Goal: Find specific page/section: Find specific page/section

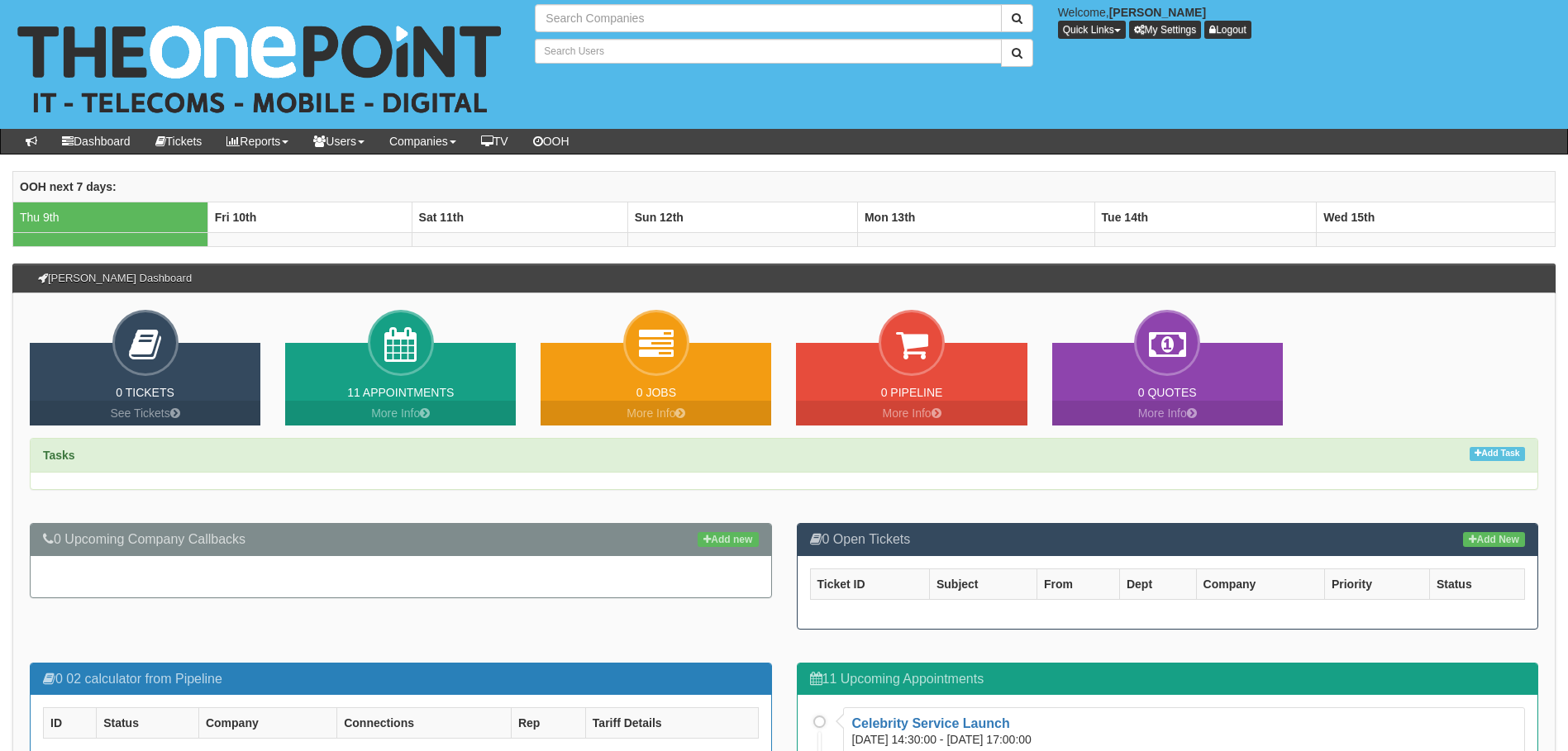
type input "Search Companies"
type input "Search Users"
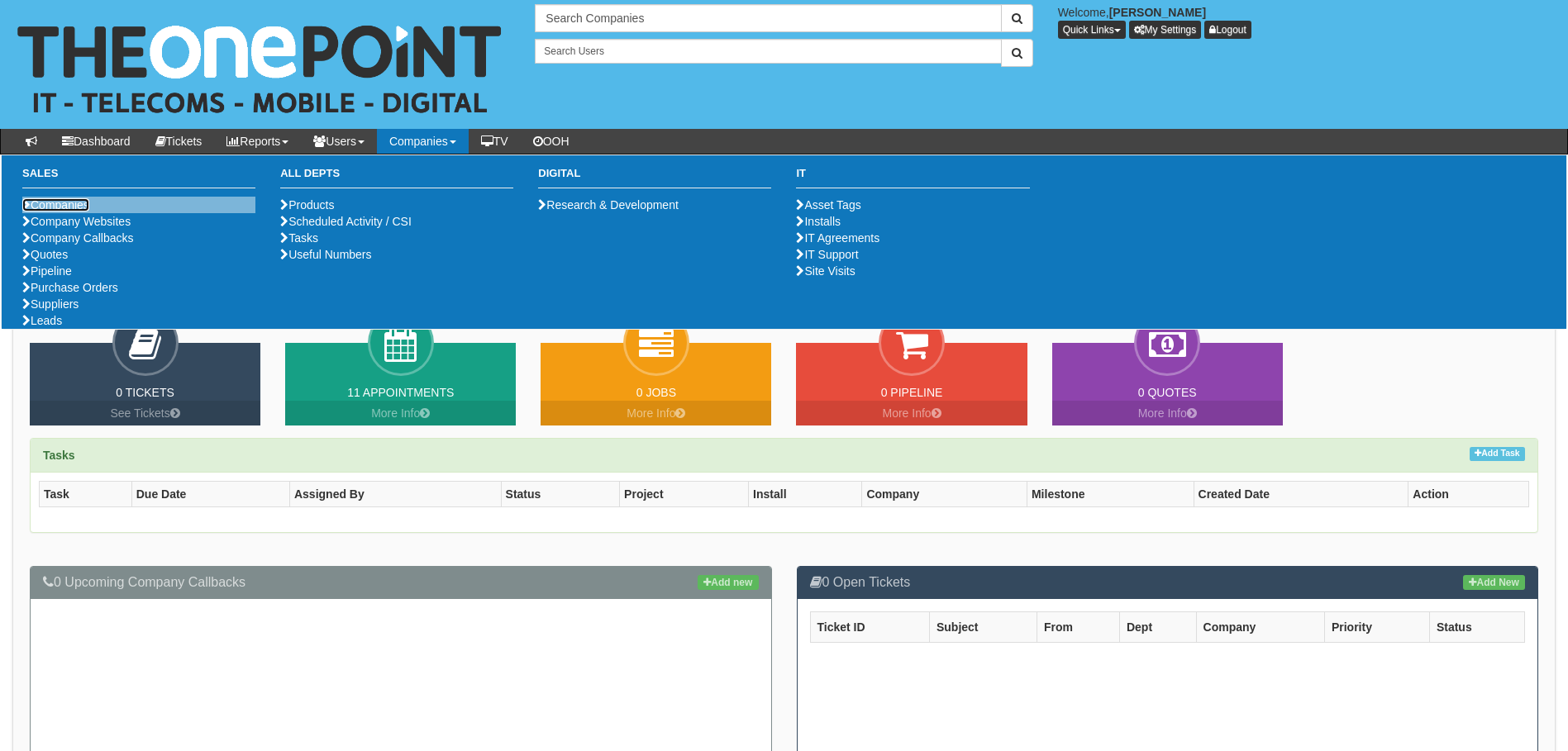
click at [75, 199] on link "Companies" at bounding box center [56, 204] width 67 height 13
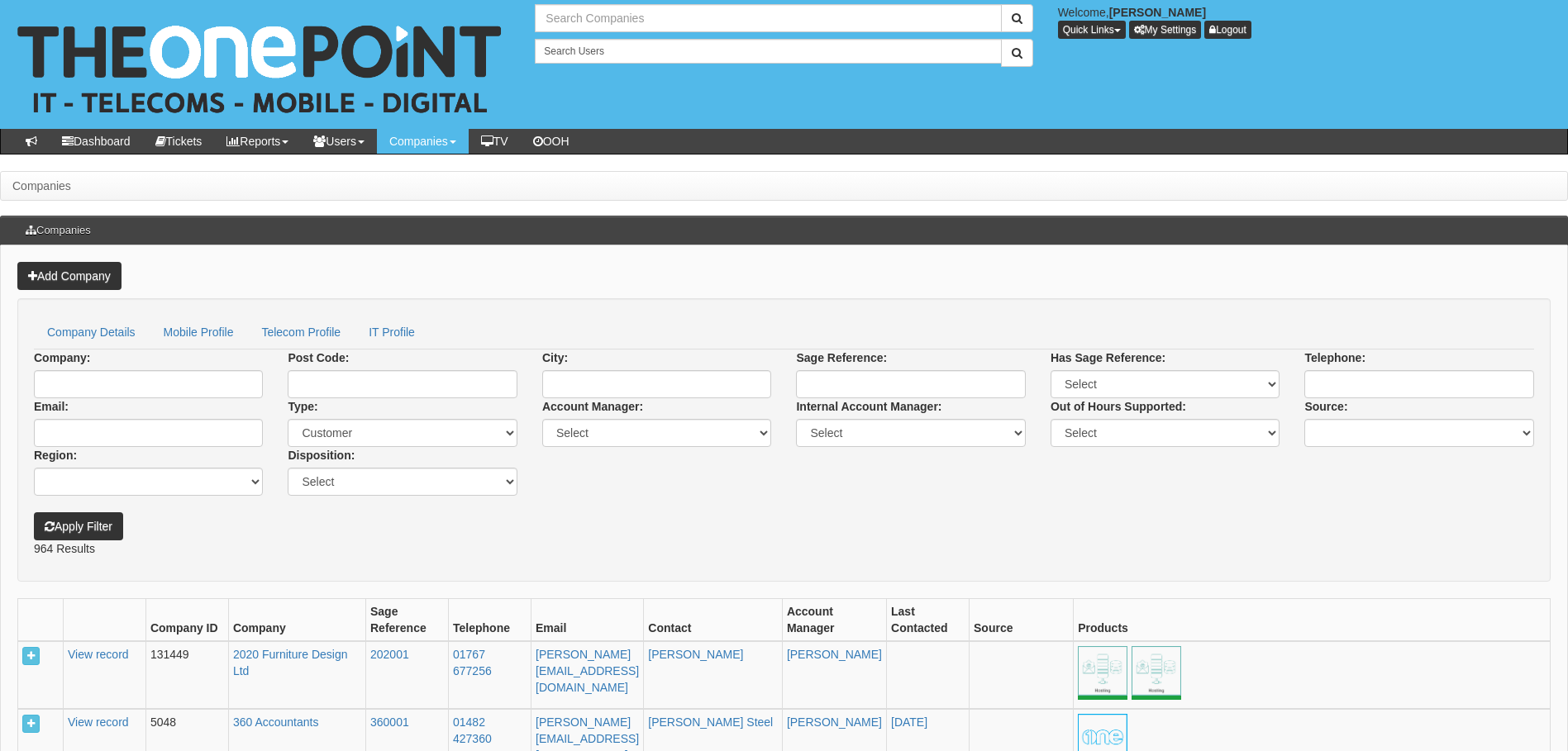
click at [584, 18] on input "text" at bounding box center [769, 18] width 467 height 28
type input "sms"
click at [1001, 4] on button "submit" at bounding box center [1017, 18] width 33 height 28
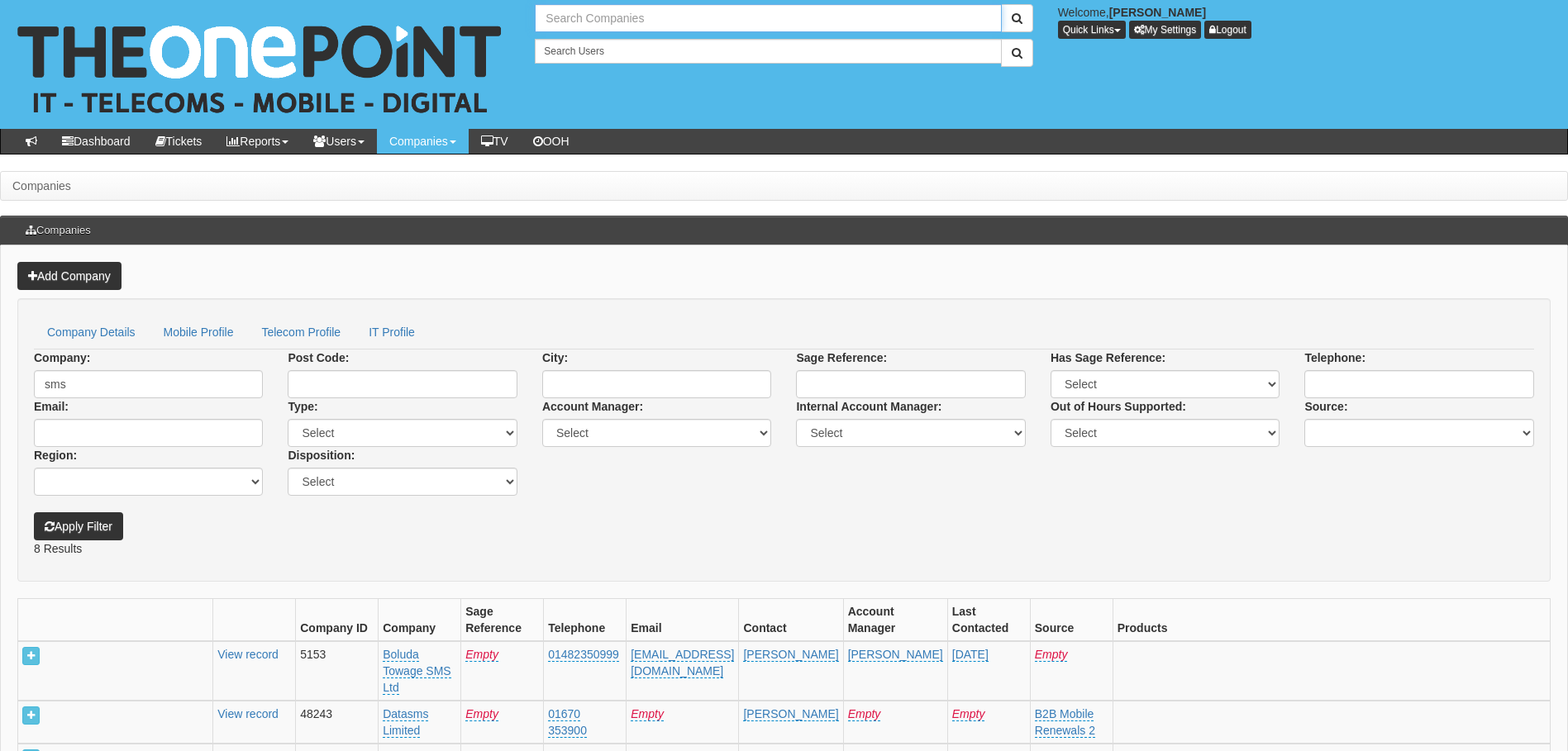
click at [644, 29] on input "text" at bounding box center [769, 18] width 467 height 28
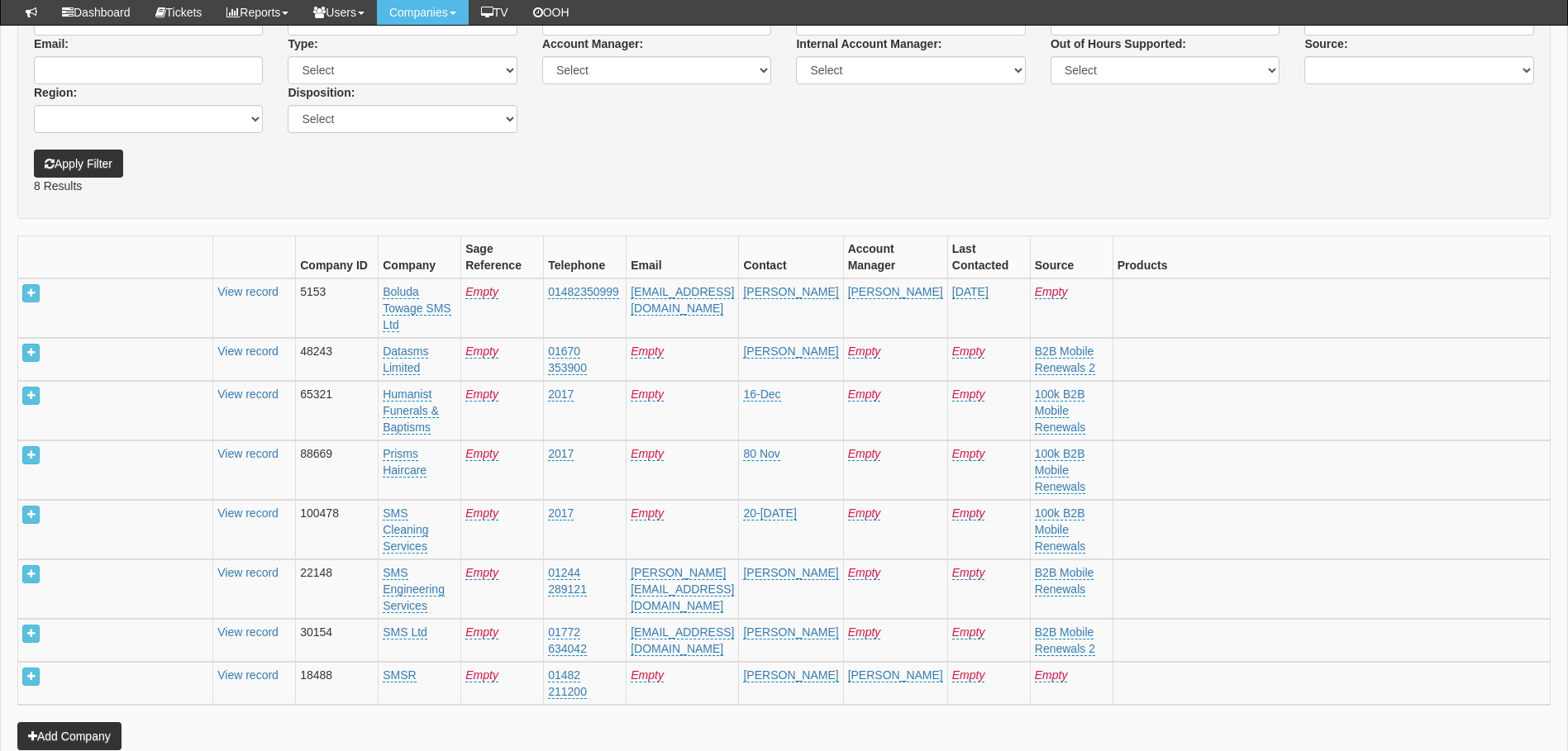
scroll to position [331, 0]
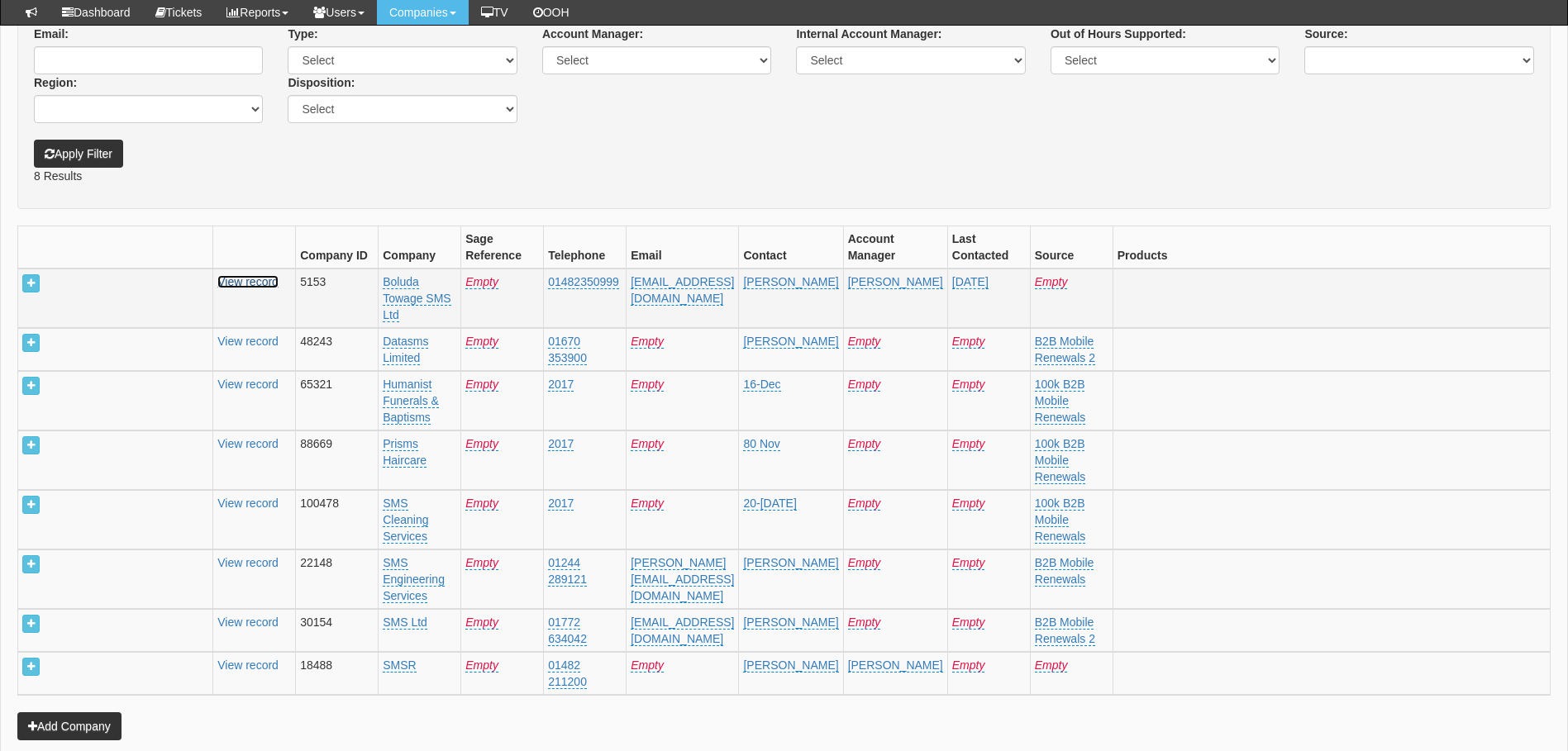
type input "Search Companies"
click at [226, 275] on link "View record" at bounding box center [247, 281] width 61 height 13
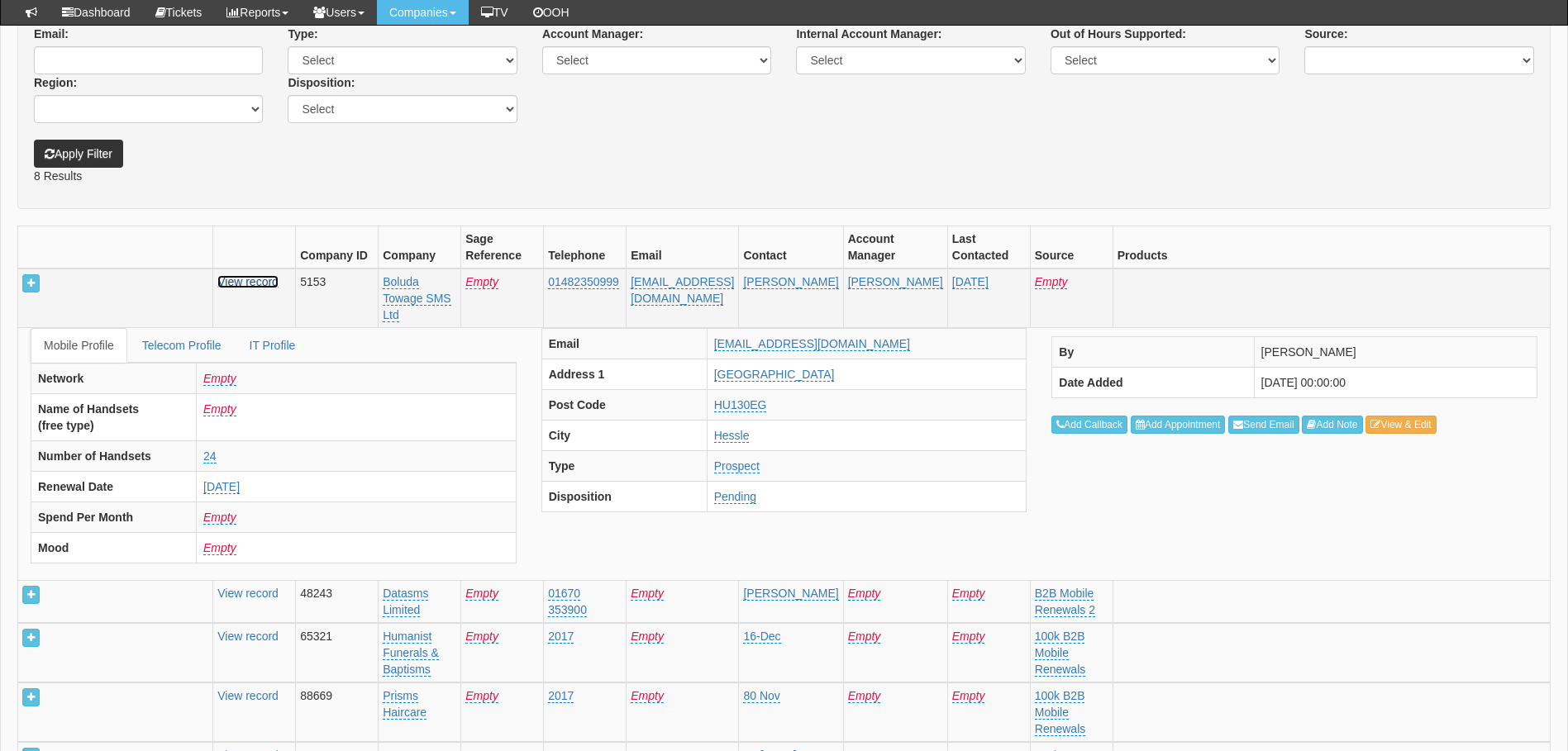
click at [247, 280] on link "View record" at bounding box center [247, 281] width 61 height 13
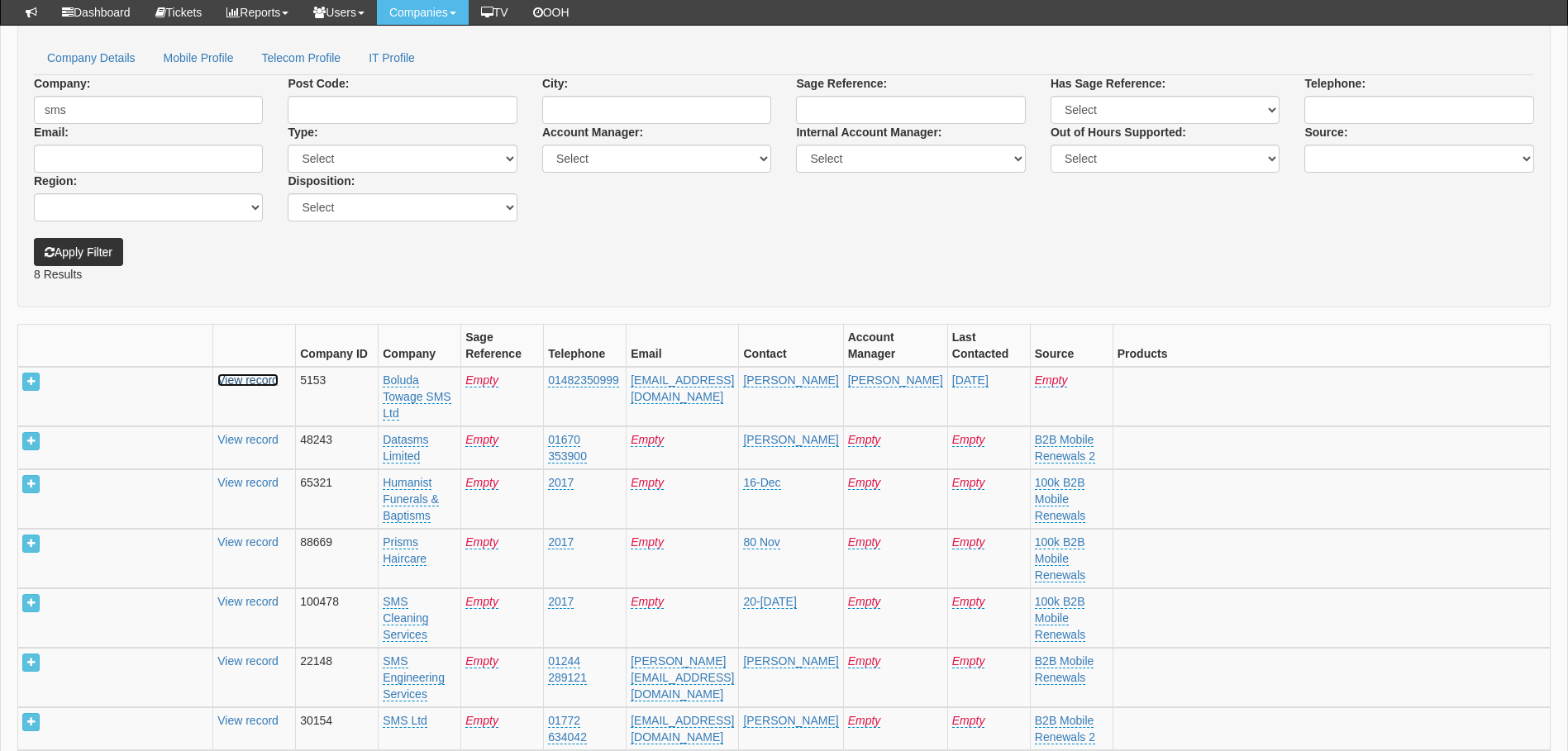
scroll to position [0, 0]
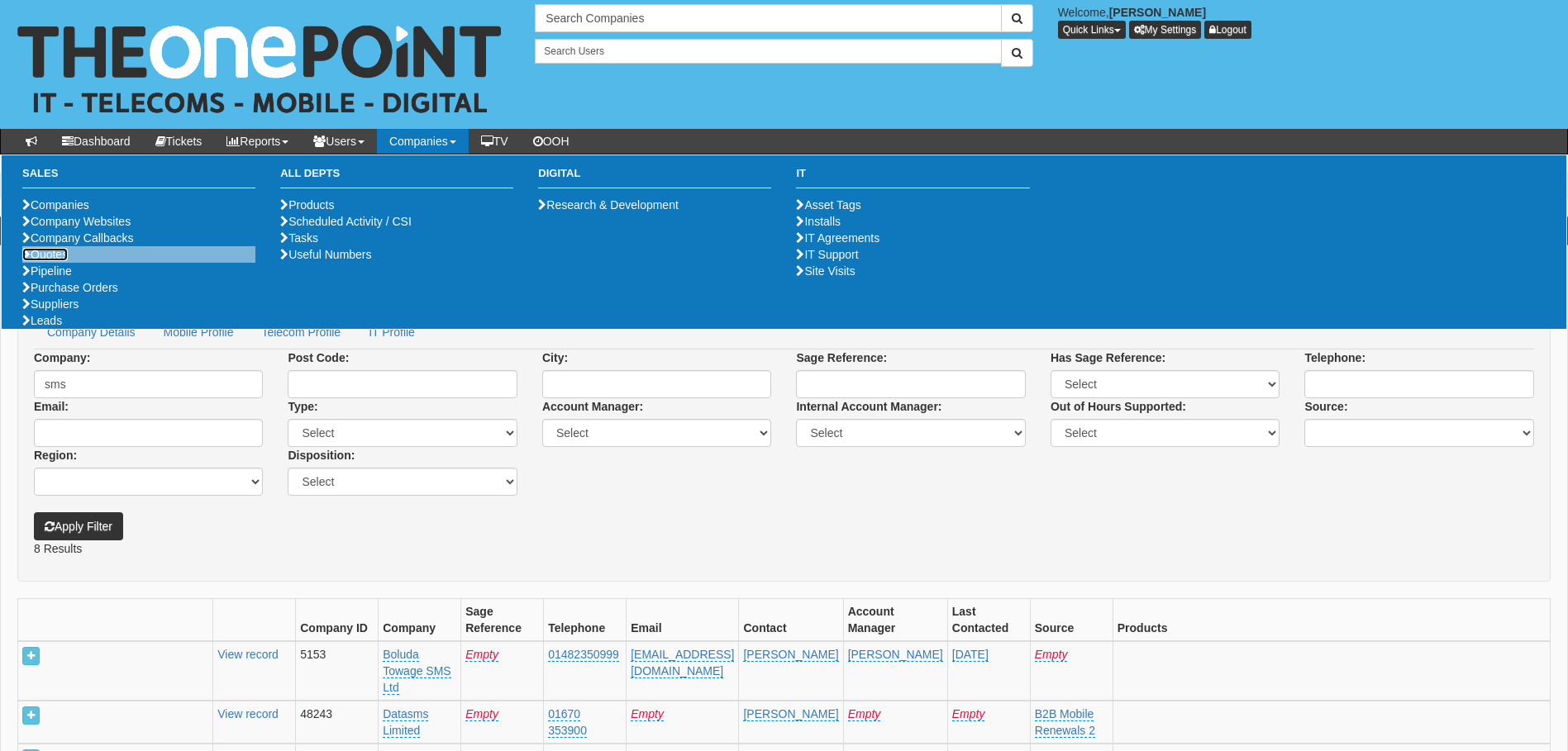
click at [67, 261] on link "Quotes" at bounding box center [45, 254] width 45 height 13
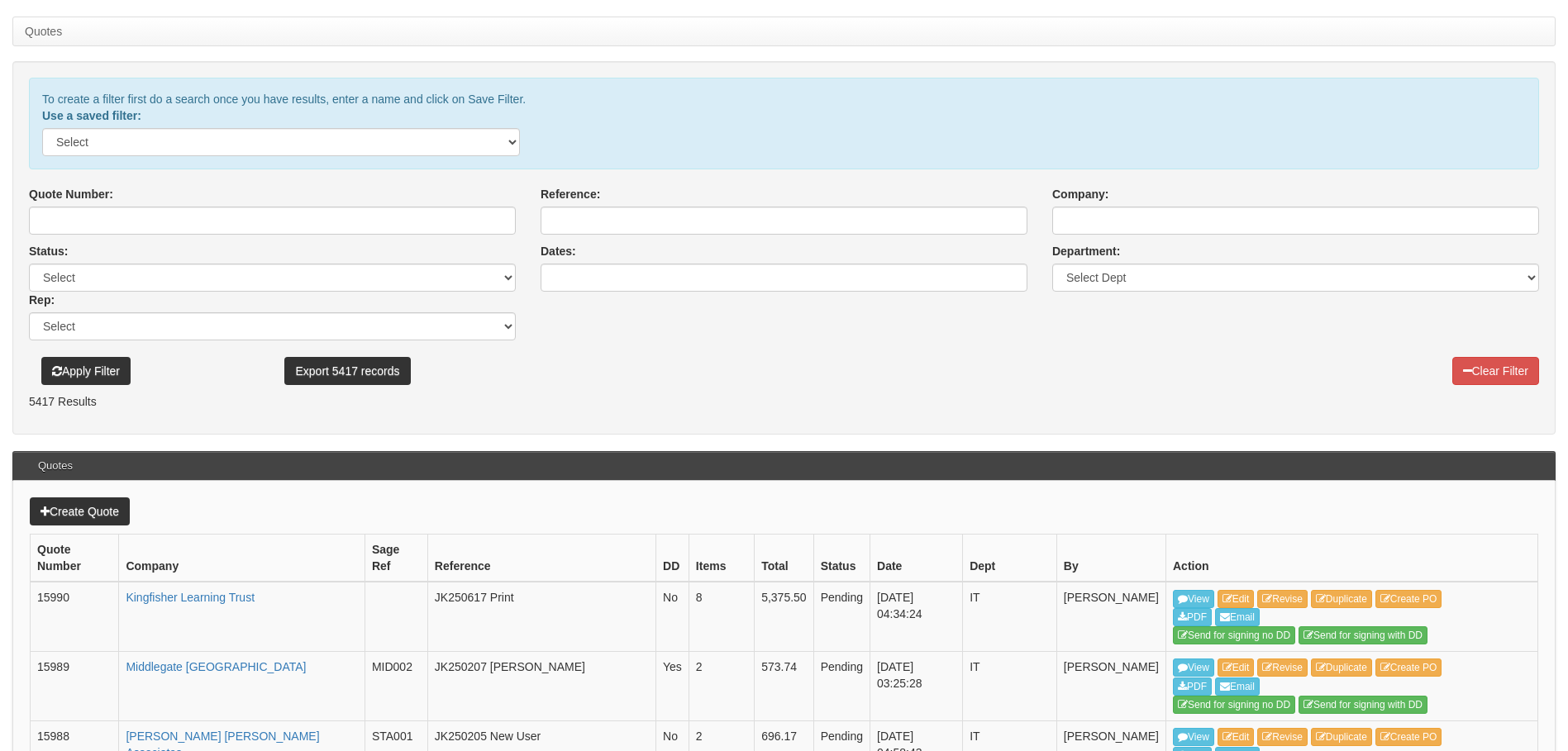
scroll to position [165, 0]
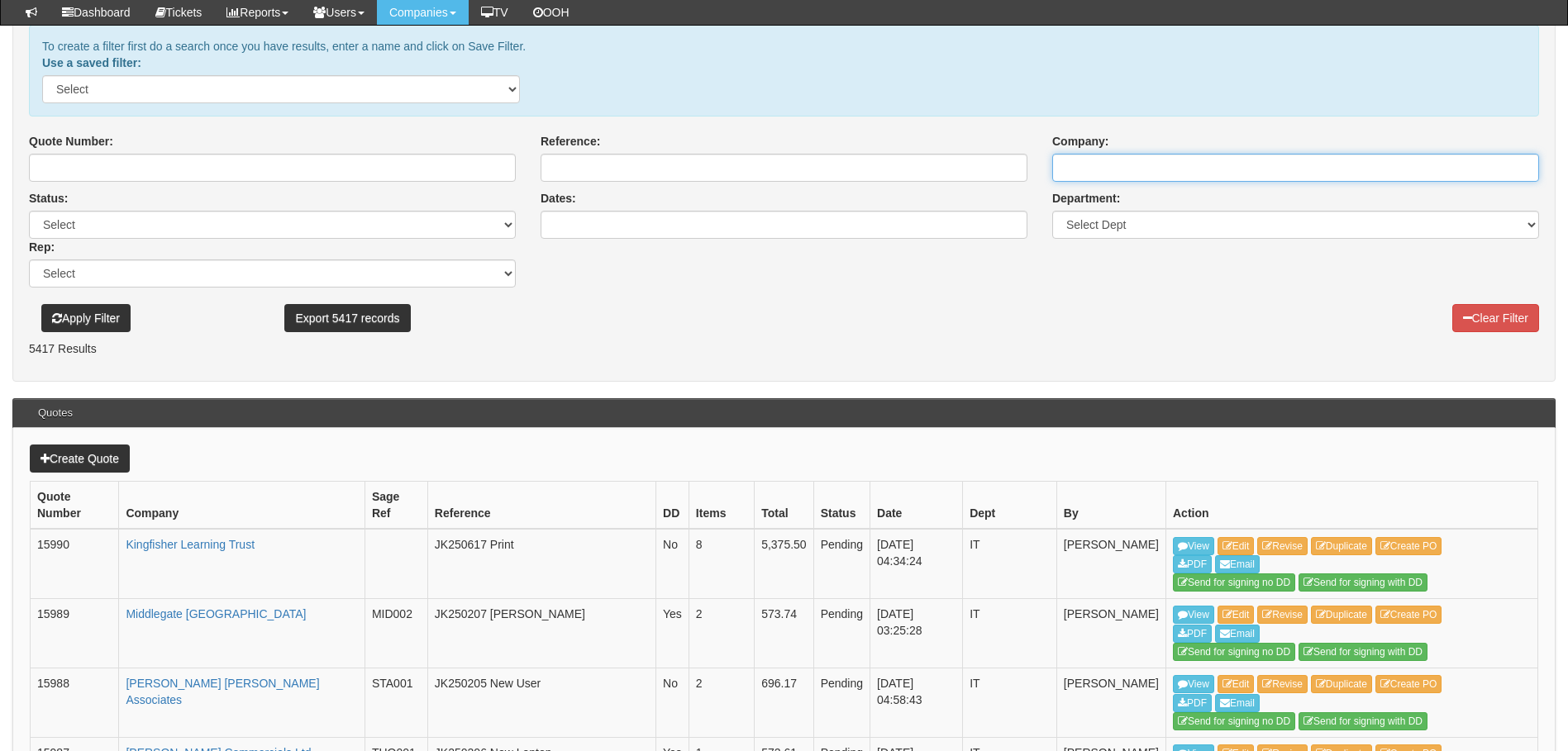
click at [1099, 172] on input "Company:" at bounding box center [1296, 167] width 487 height 28
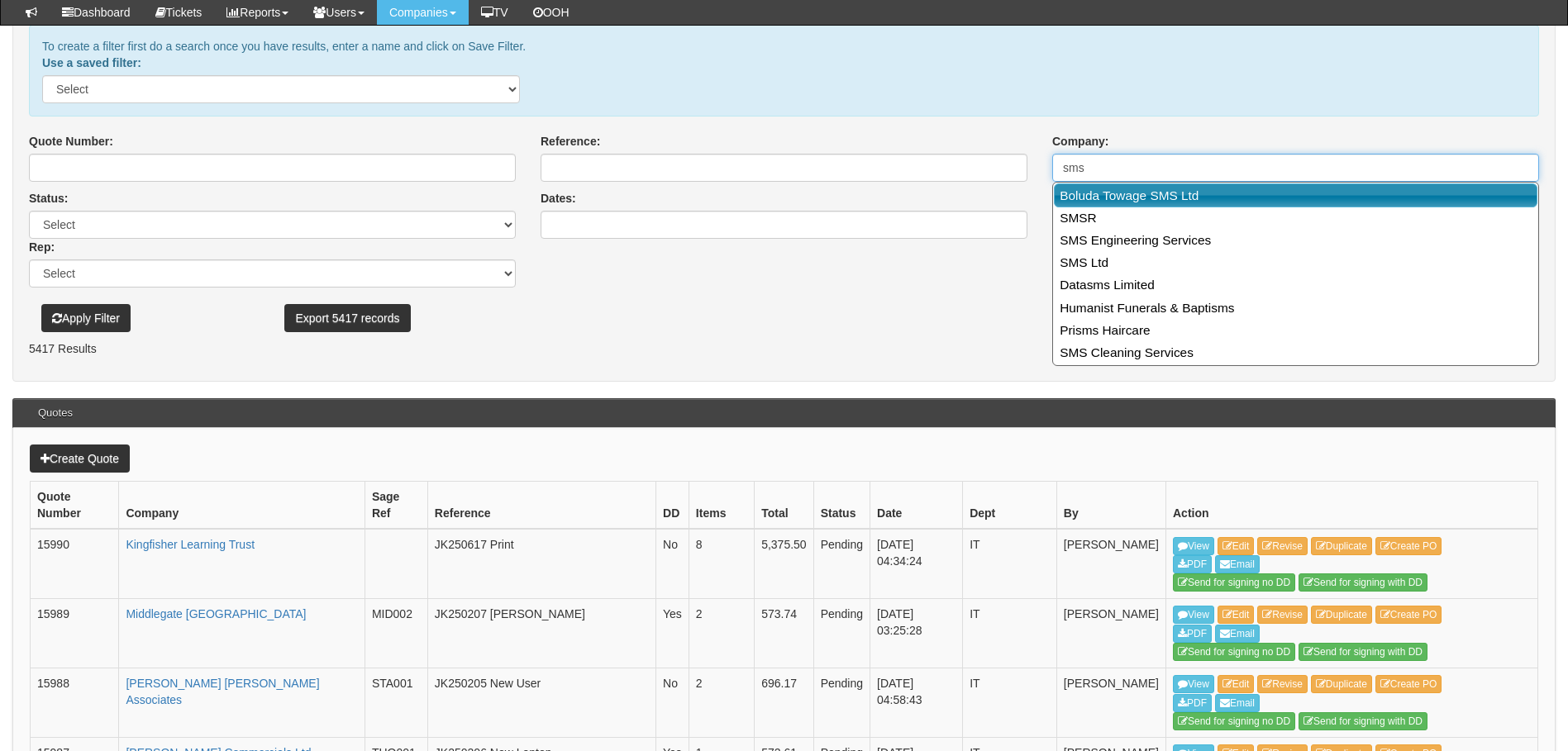
click at [1106, 194] on link "Boluda Towage SMS Ltd" at bounding box center [1296, 195] width 484 height 24
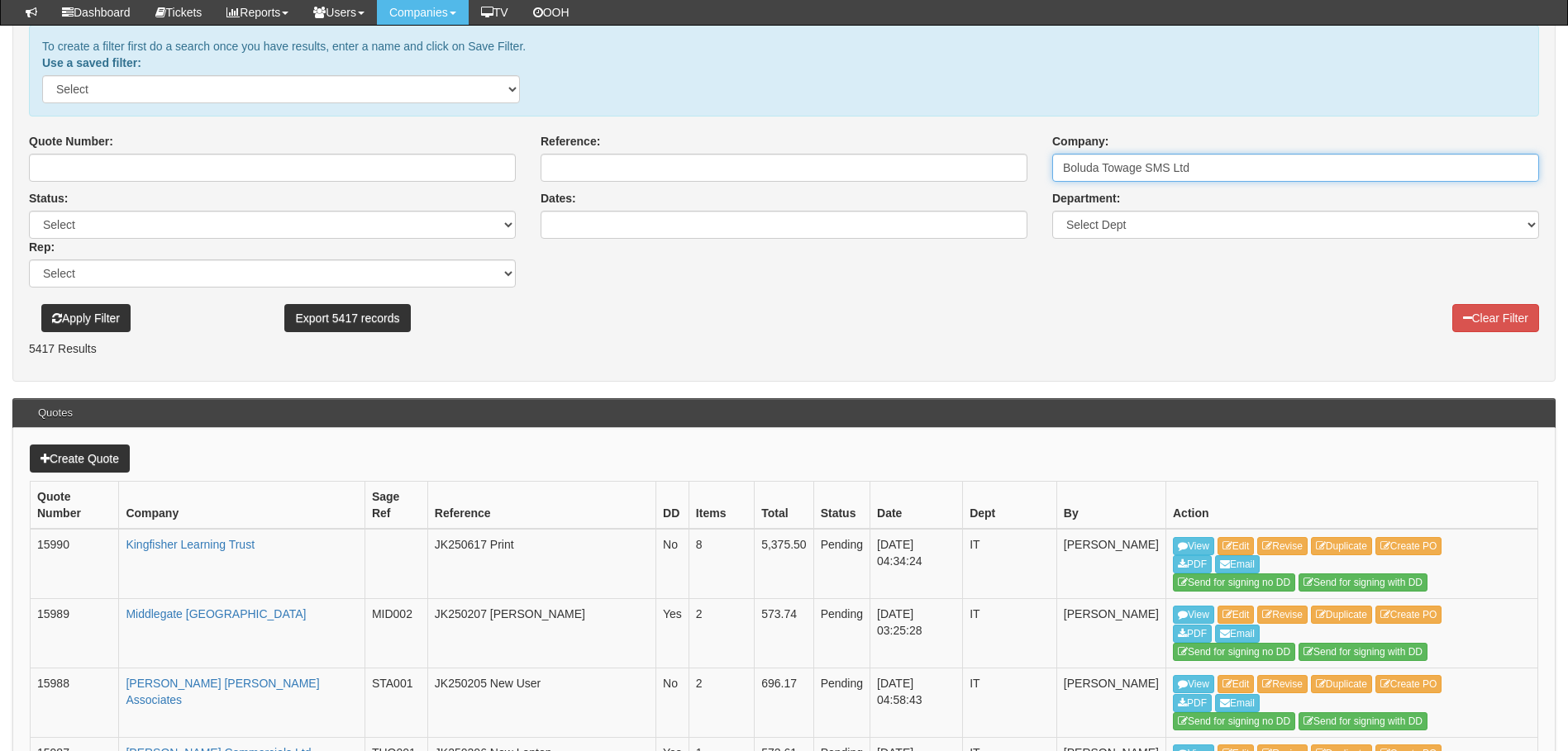
type input "Boluda Towage SMS Ltd"
click at [95, 321] on button "Apply Filter" at bounding box center [86, 318] width 89 height 28
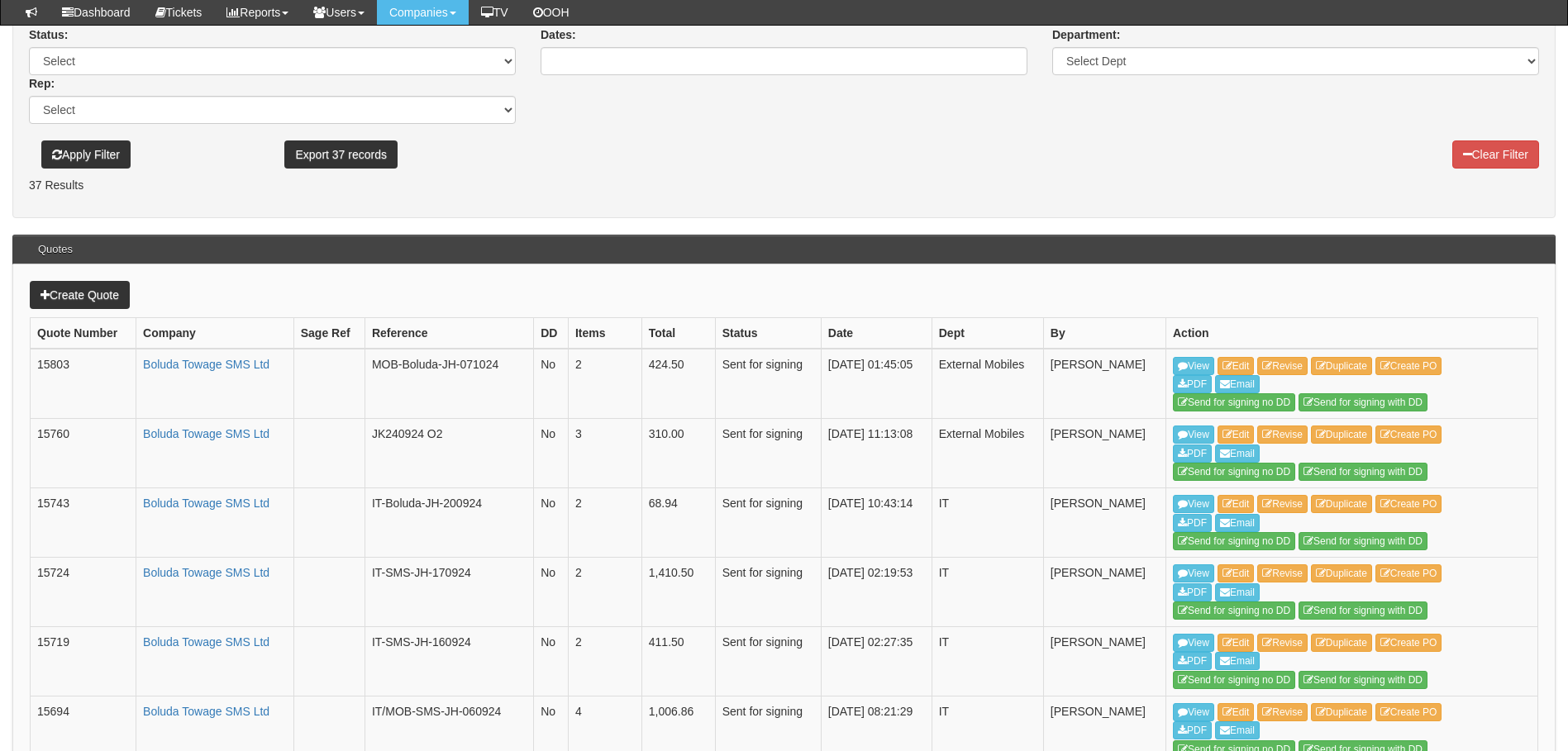
scroll to position [331, 0]
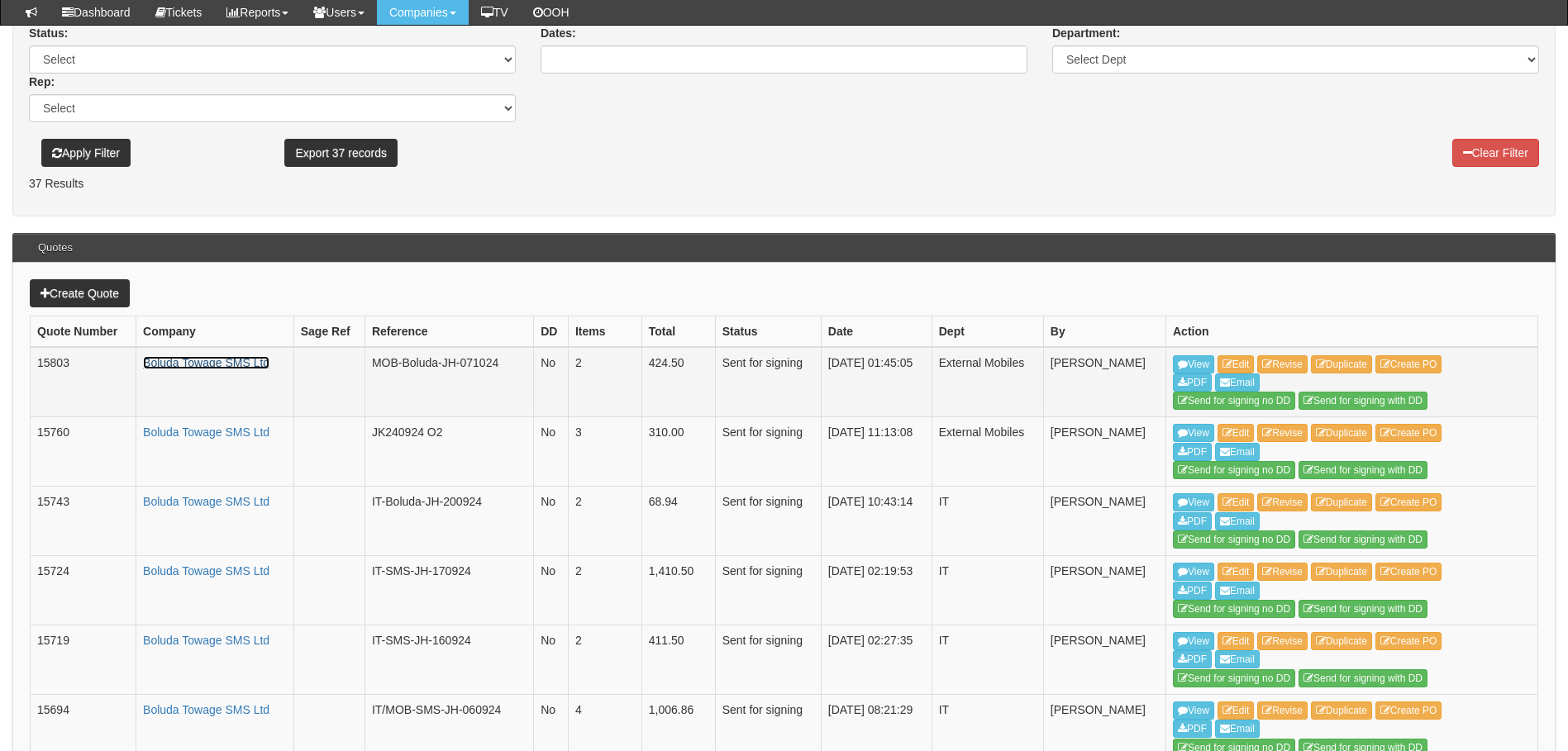
click at [226, 361] on link "Boluda Towage SMS Ltd" at bounding box center [206, 362] width 126 height 13
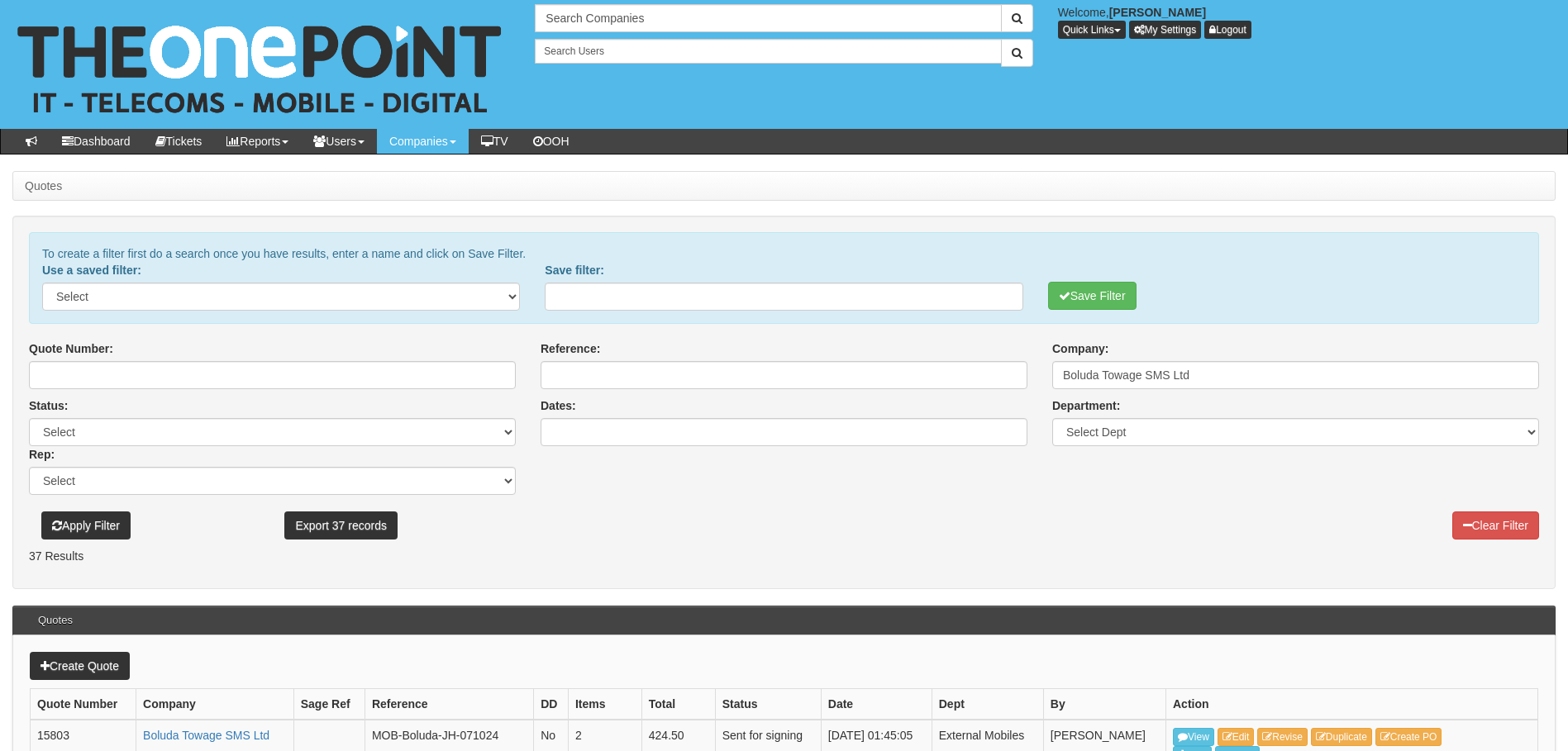
scroll to position [331, 0]
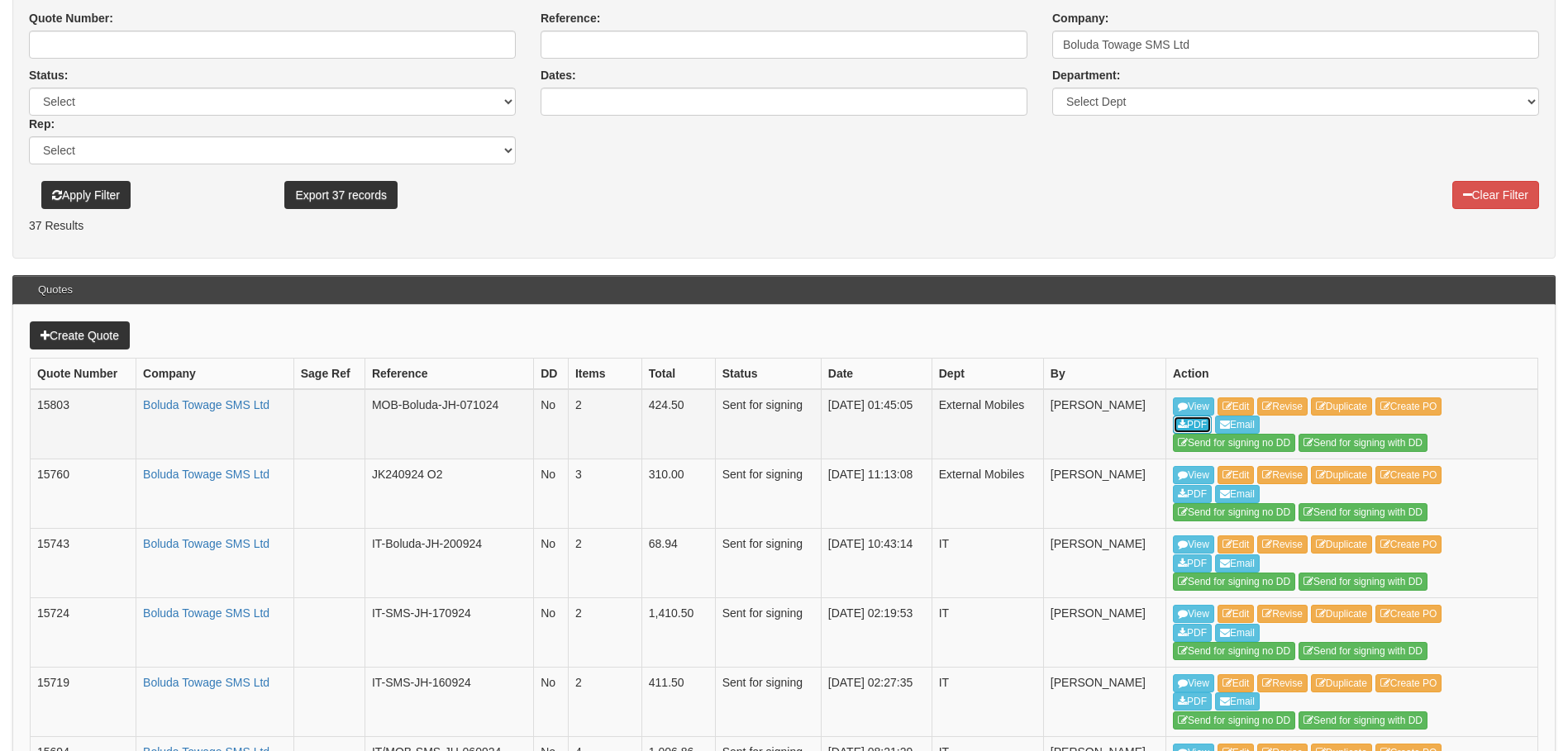
click at [1195, 424] on link "PDF" at bounding box center [1192, 424] width 39 height 18
click at [1200, 631] on link "PDF" at bounding box center [1192, 633] width 39 height 18
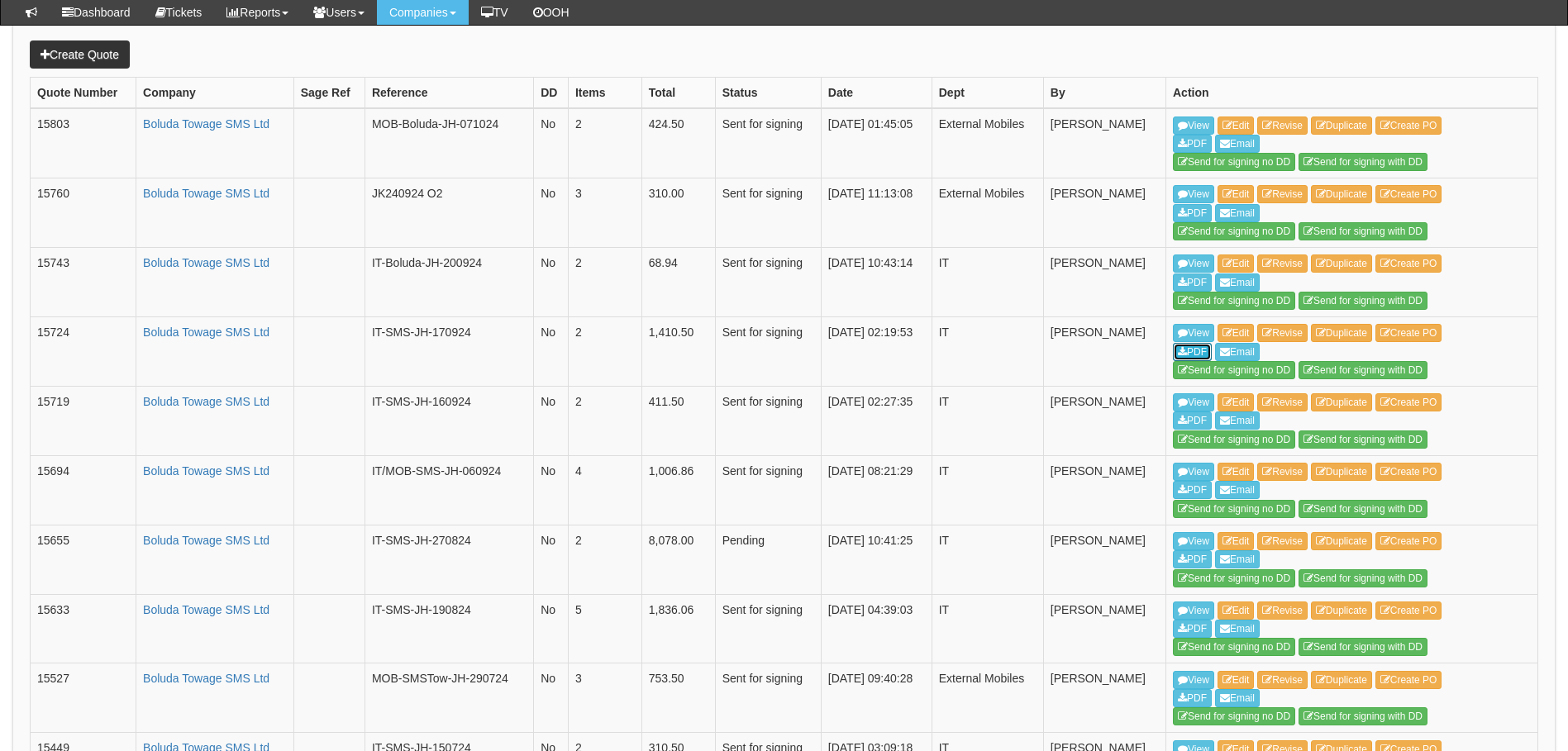
scroll to position [579, 0]
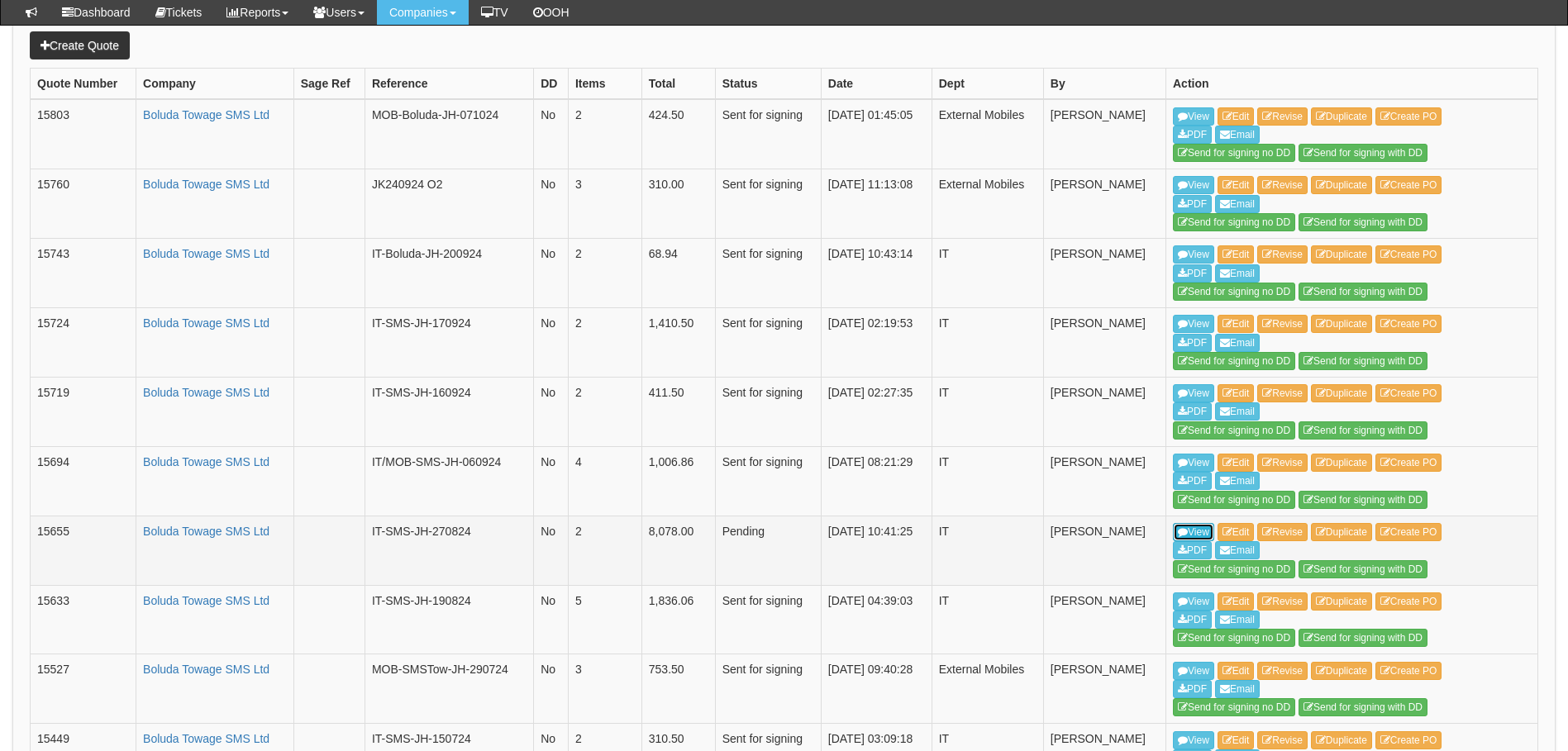
click at [1203, 526] on link "View" at bounding box center [1194, 532] width 41 height 18
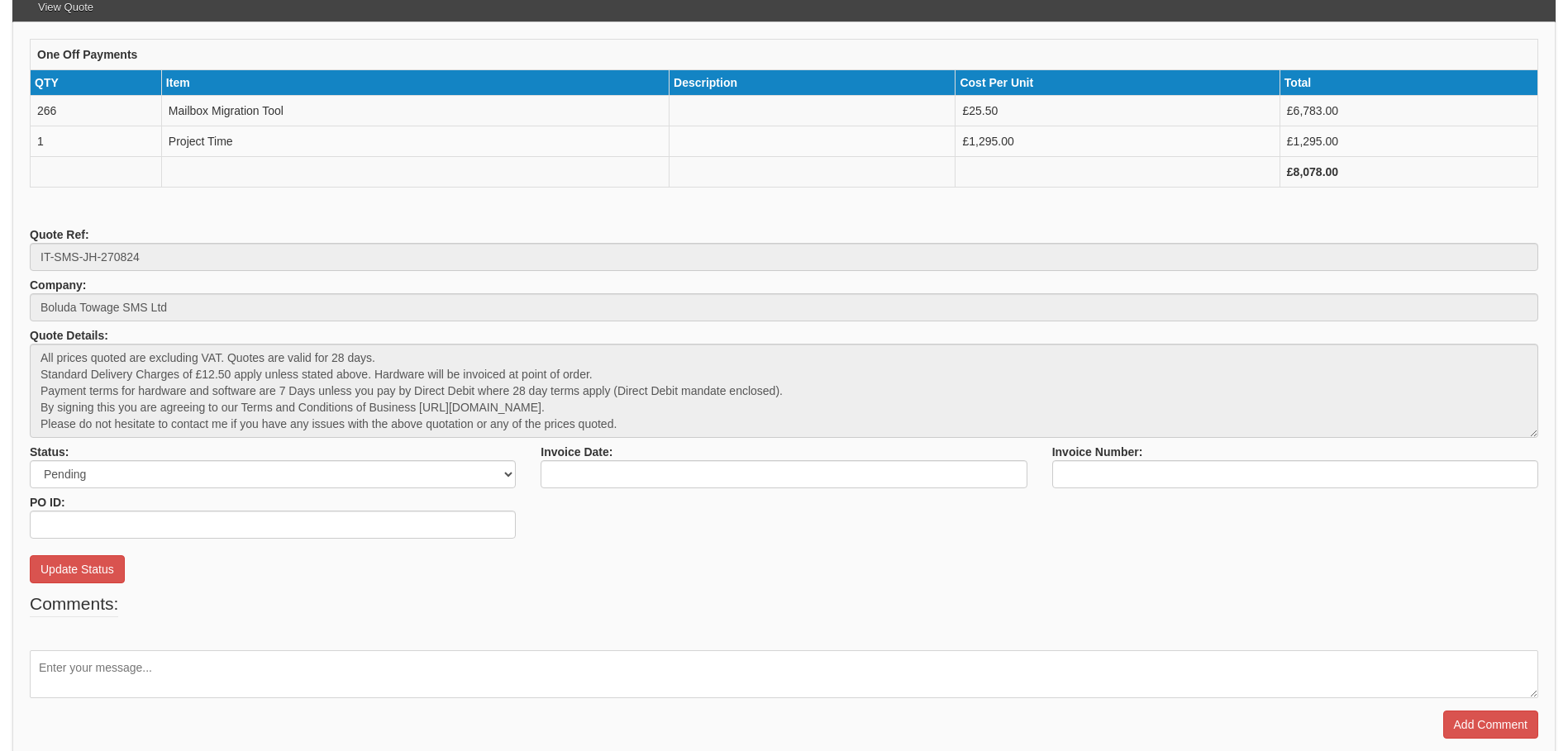
scroll to position [252, 0]
